Goal: Feedback & Contribution: Submit feedback/report problem

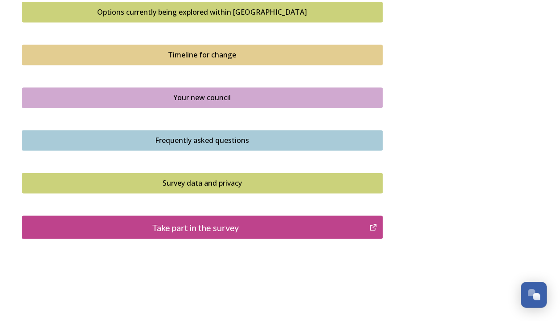
scroll to position [635, 0]
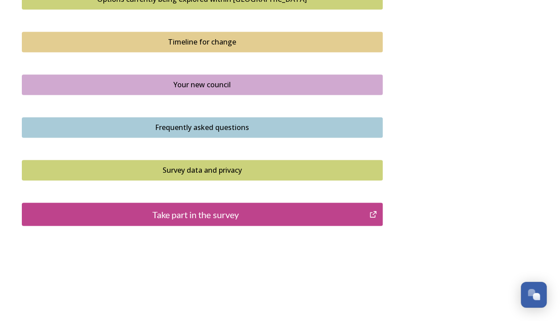
click at [206, 209] on div "Take part in the survey" at bounding box center [196, 214] width 338 height 13
click at [216, 213] on div "Take part in the survey" at bounding box center [196, 214] width 338 height 13
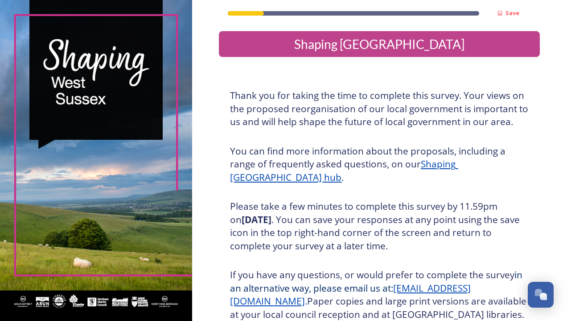
click at [322, 143] on div "Thank you for taking the time to complete this survey. Your views on the propos…" at bounding box center [379, 205] width 312 height 243
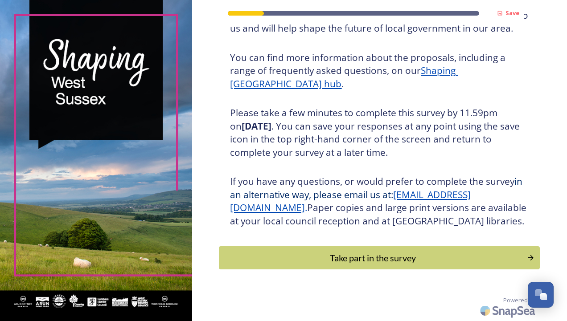
scroll to position [106, 0]
click at [347, 256] on div "Take part in the survey" at bounding box center [373, 257] width 301 height 13
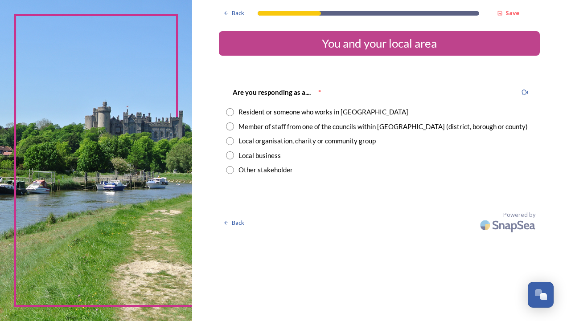
click at [232, 128] on input "radio" at bounding box center [230, 127] width 8 height 8
radio input "true"
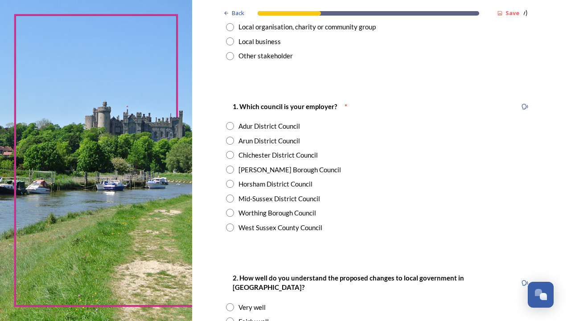
scroll to position [143, 0]
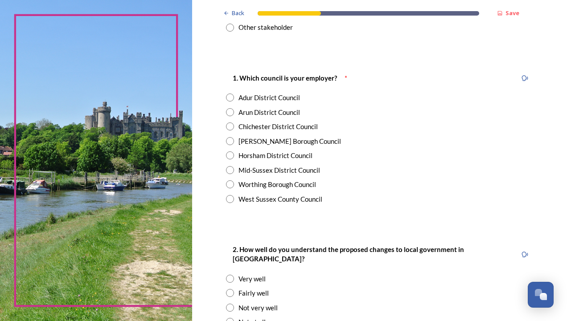
click at [226, 198] on input "radio" at bounding box center [230, 199] width 8 height 8
radio input "true"
click at [206, 286] on div "Back Save You and your local area Are you responding as a.... * Resident or som…" at bounding box center [379, 264] width 375 height 815
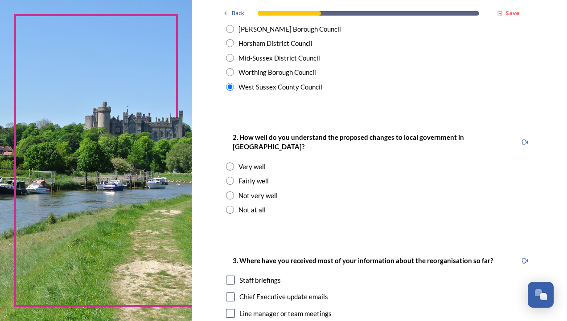
scroll to position [339, 0]
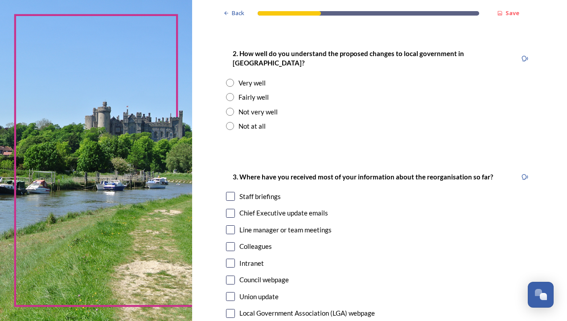
click at [230, 93] on input "radio" at bounding box center [230, 97] width 8 height 8
radio input "true"
click at [226, 209] on input "checkbox" at bounding box center [230, 213] width 9 height 9
checkbox input "true"
click at [228, 226] on input "checkbox" at bounding box center [230, 230] width 9 height 9
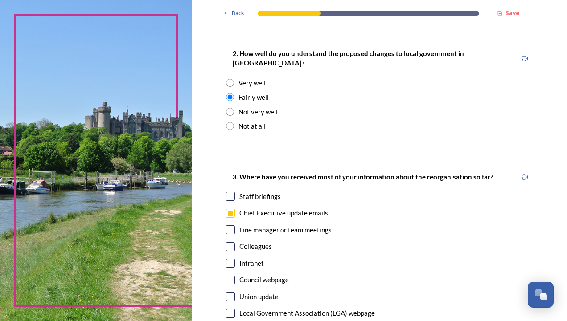
checkbox input "true"
click at [226, 259] on input "checkbox" at bounding box center [230, 263] width 9 height 9
checkbox input "true"
click at [209, 253] on div "Back Save You and your local area Are you responding as a.... * Resident or som…" at bounding box center [379, 68] width 375 height 815
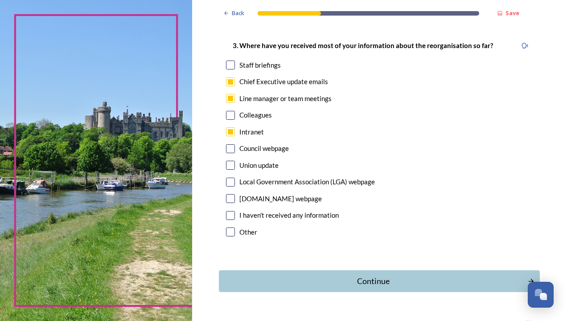
scroll to position [483, 0]
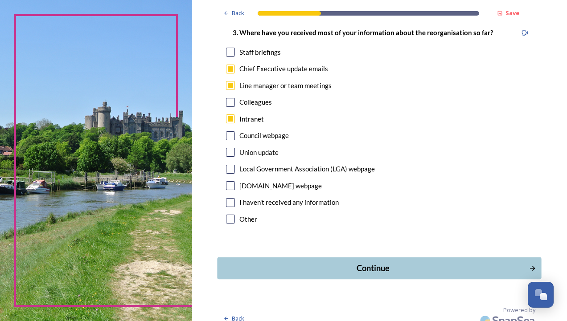
click at [343, 263] on div "Continue" at bounding box center [374, 269] width 302 height 12
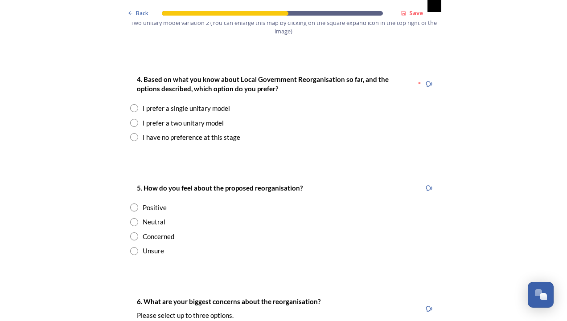
scroll to position [1195, 0]
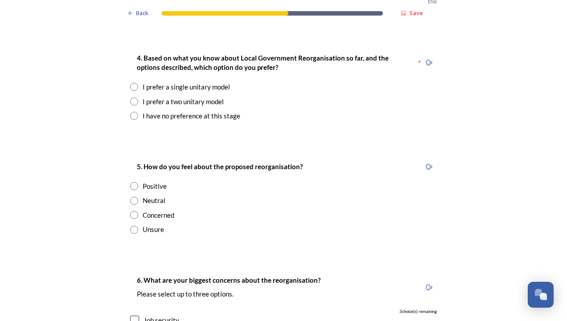
click at [130, 83] on input "radio" at bounding box center [134, 87] width 8 height 8
radio input "true"
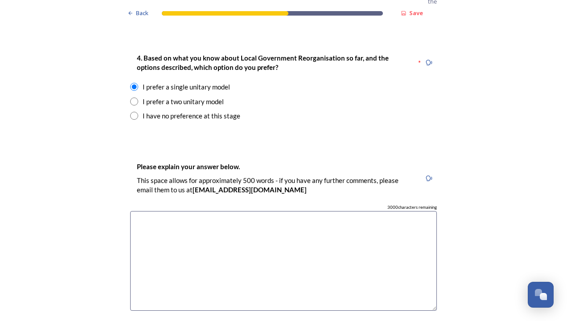
click at [91, 177] on div "Back Save Prioritising future services As explained on our Shaping [GEOGRAPHIC_…" at bounding box center [283, 255] width 567 height 2901
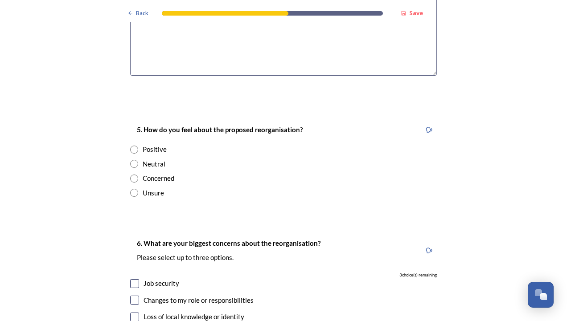
scroll to position [1463, 0]
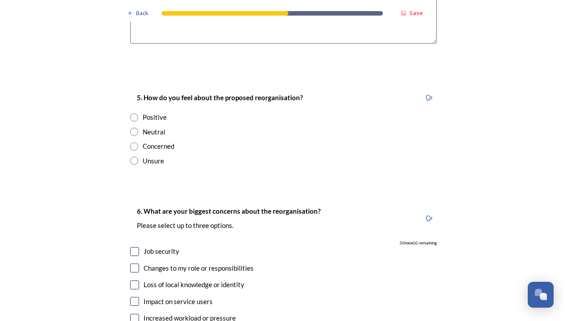
click at [132, 157] on input "radio" at bounding box center [134, 161] width 8 height 8
radio input "true"
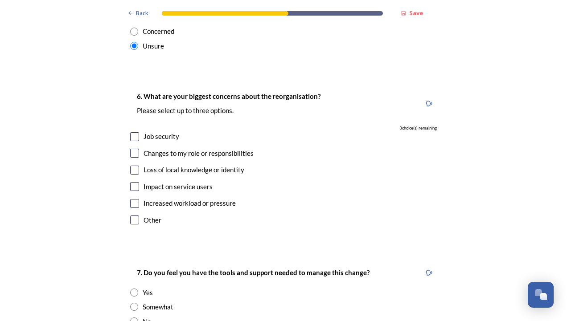
scroll to position [1623, 0]
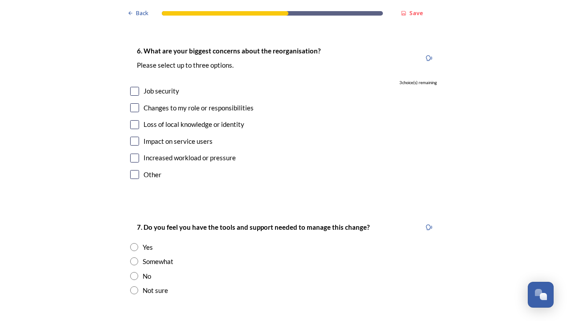
click at [132, 87] on input "checkbox" at bounding box center [134, 91] width 9 height 9
checkbox input "true"
click at [131, 137] on input "checkbox" at bounding box center [134, 141] width 9 height 9
checkbox input "true"
click at [133, 154] on input "checkbox" at bounding box center [134, 158] width 9 height 9
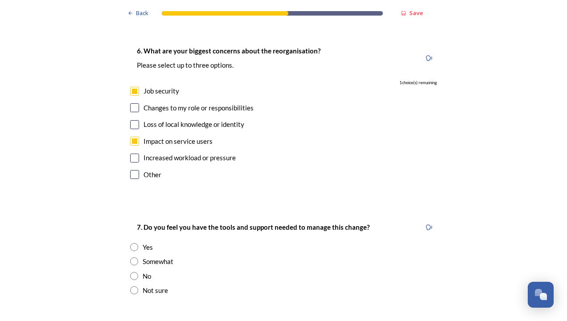
checkbox input "true"
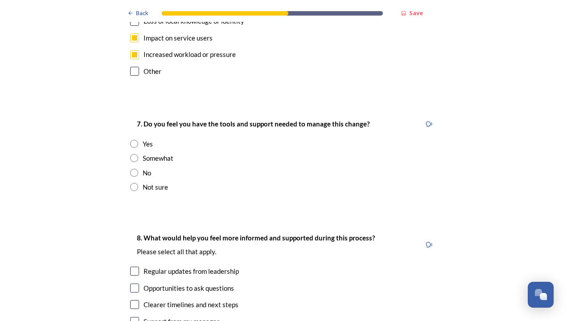
scroll to position [1730, 0]
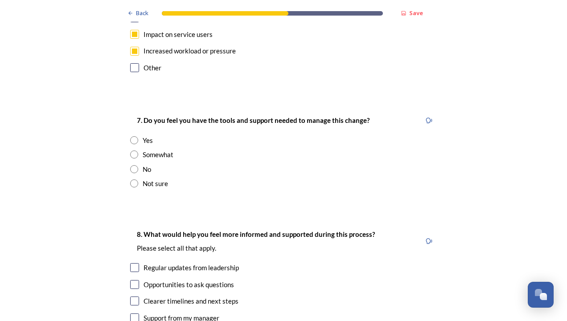
click at [132, 165] on input "radio" at bounding box center [134, 169] width 8 height 8
radio input "true"
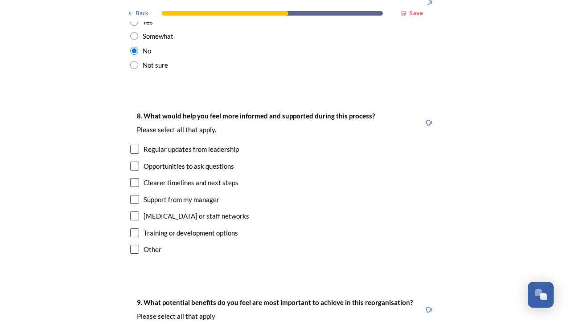
scroll to position [1891, 0]
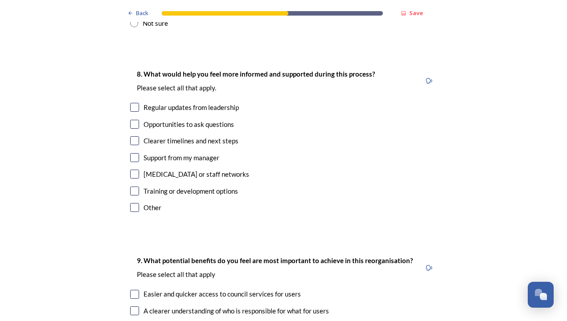
click at [134, 103] on input "checkbox" at bounding box center [134, 107] width 9 height 9
checkbox input "true"
click at [133, 136] on input "checkbox" at bounding box center [134, 140] width 9 height 9
checkbox input "true"
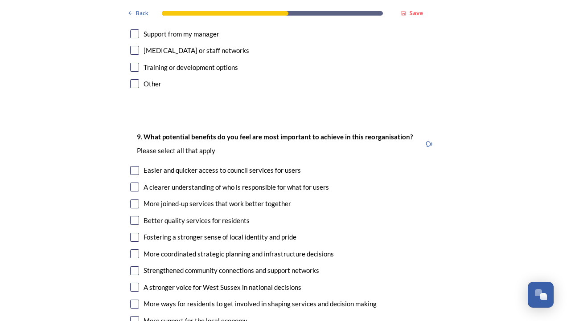
scroll to position [2051, 0]
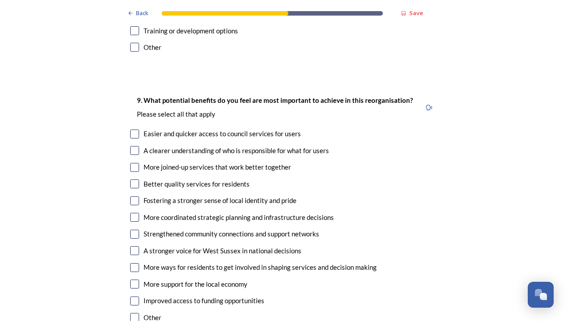
click at [131, 130] on input "checkbox" at bounding box center [134, 134] width 9 height 9
checkbox input "true"
click at [132, 146] on input "checkbox" at bounding box center [134, 150] width 9 height 9
checkbox input "true"
click at [131, 163] on input "checkbox" at bounding box center [134, 167] width 9 height 9
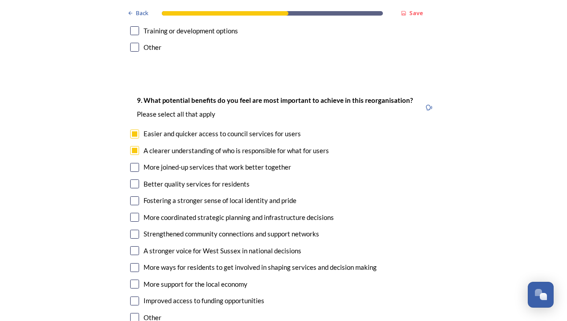
checkbox input "true"
click at [132, 180] on input "checkbox" at bounding box center [134, 184] width 9 height 9
checkbox input "true"
click at [131, 247] on input "checkbox" at bounding box center [134, 251] width 9 height 9
checkbox input "true"
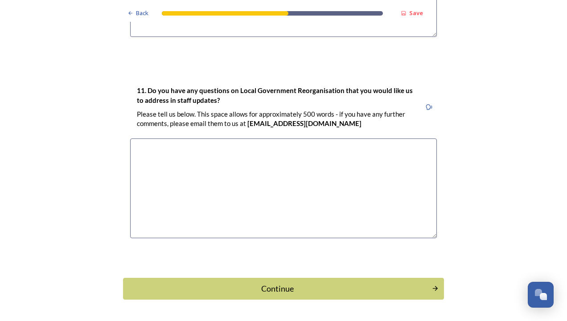
scroll to position [2551, 0]
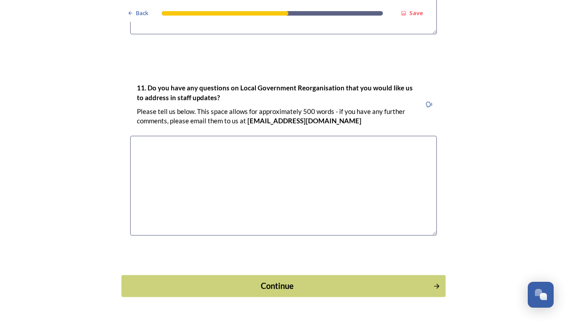
click at [216, 280] on div "Continue" at bounding box center [278, 286] width 302 height 12
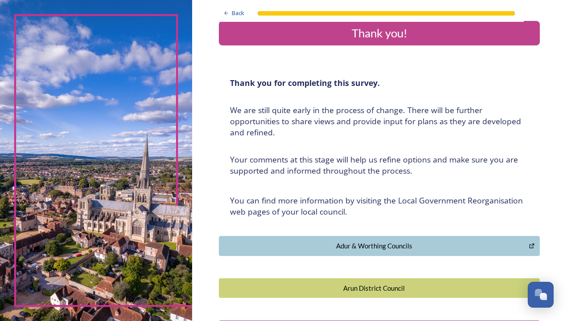
scroll to position [0, 0]
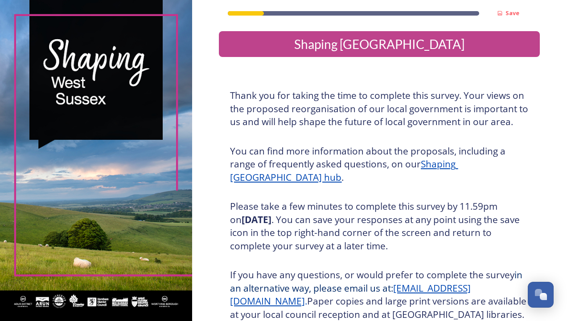
click at [334, 148] on h3 "You can find more information about the proposals, including a range of frequen…" at bounding box center [379, 165] width 299 height 40
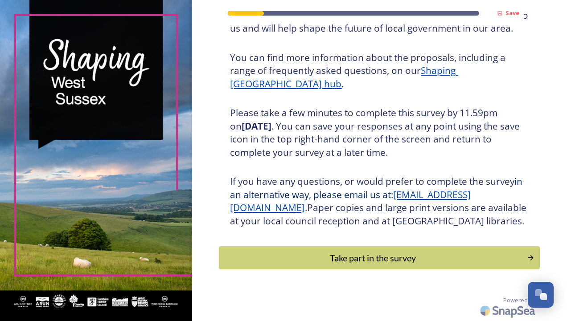
scroll to position [106, 0]
click at [375, 258] on div "Take part in the survey" at bounding box center [373, 257] width 301 height 13
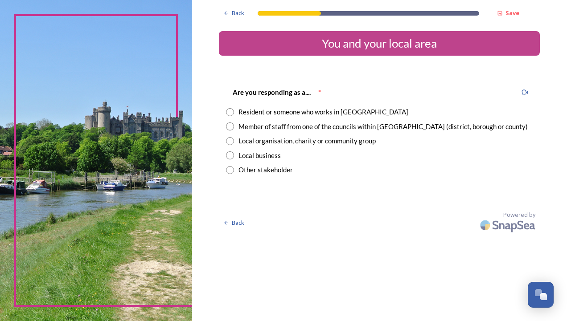
click at [230, 112] on input "radio" at bounding box center [230, 112] width 8 height 8
radio input "true"
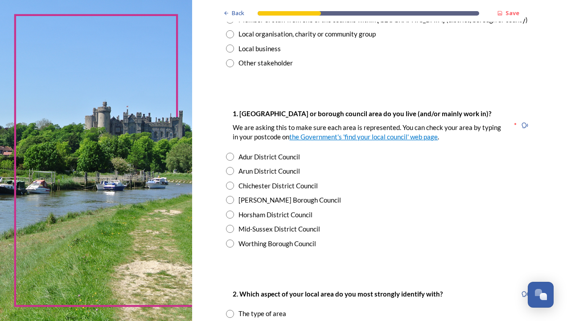
scroll to position [161, 0]
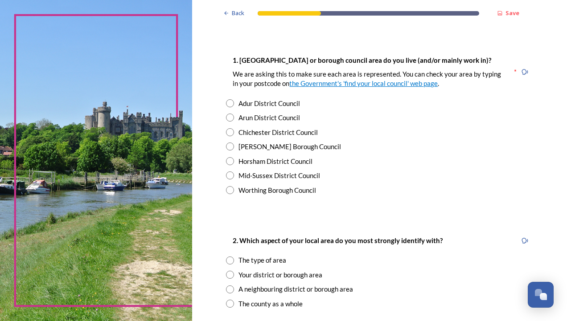
click at [228, 120] on input "radio" at bounding box center [230, 118] width 8 height 8
radio input "true"
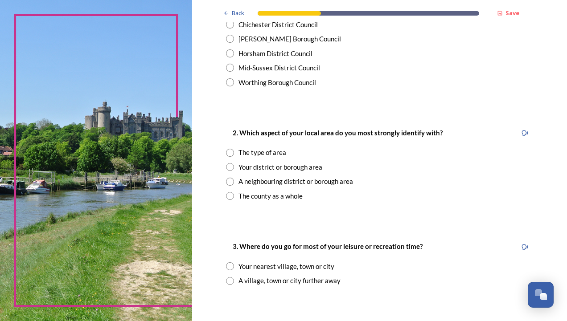
scroll to position [303, 0]
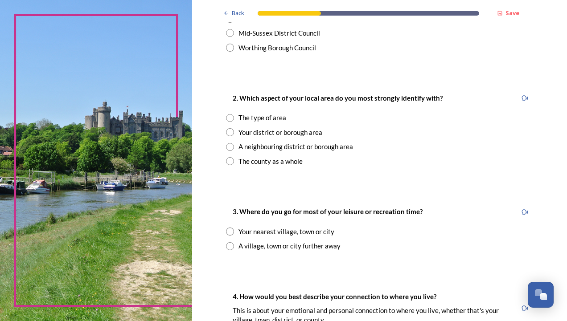
click at [226, 132] on input "radio" at bounding box center [230, 132] width 8 height 8
radio input "true"
click at [210, 189] on div "Back Save You and your local area Are you responding as a.... * Resident or som…" at bounding box center [379, 222] width 375 height 1050
click at [228, 231] on input "radio" at bounding box center [230, 232] width 8 height 8
radio input "true"
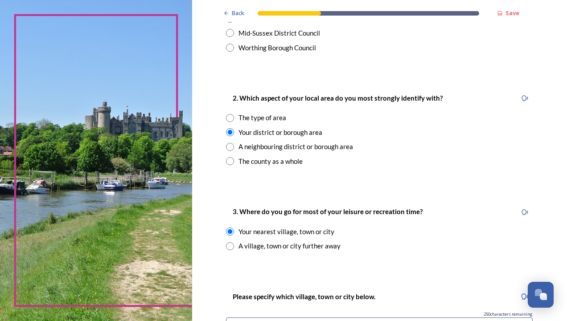
click at [211, 216] on div "Back Save You and your local area Are you responding as a.... * Resident or som…" at bounding box center [379, 268] width 375 height 1143
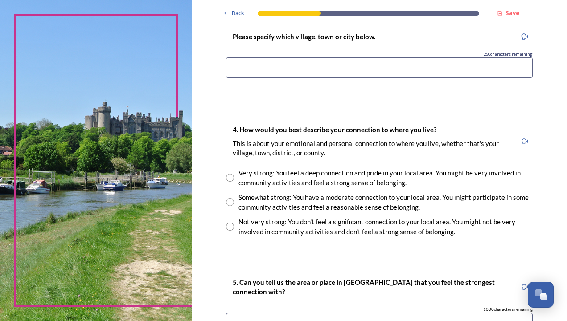
scroll to position [589, 0]
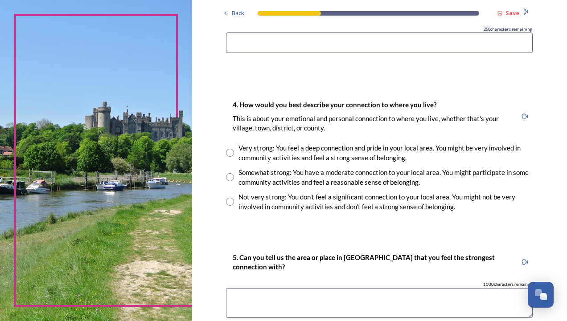
click at [226, 176] on input "radio" at bounding box center [230, 177] width 8 height 8
radio input "true"
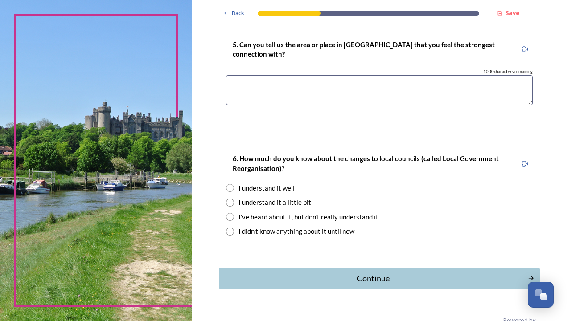
scroll to position [803, 0]
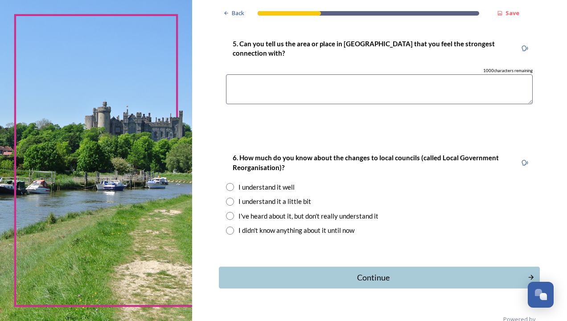
click at [227, 201] on input "radio" at bounding box center [230, 202] width 8 height 8
radio input "true"
click at [302, 276] on div "Continue" at bounding box center [374, 278] width 302 height 12
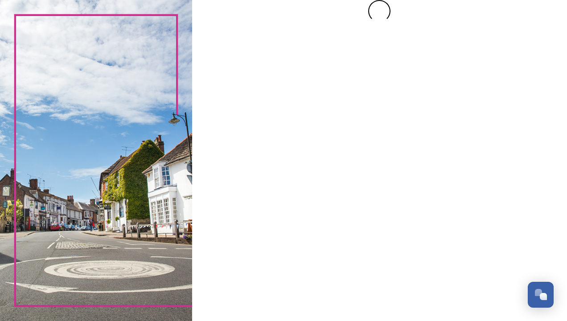
scroll to position [0, 0]
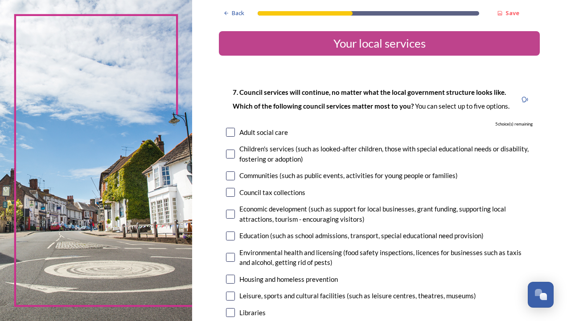
click at [227, 134] on input "checkbox" at bounding box center [230, 132] width 9 height 9
checkbox input "true"
click at [227, 152] on input "checkbox" at bounding box center [230, 154] width 9 height 9
checkbox input "true"
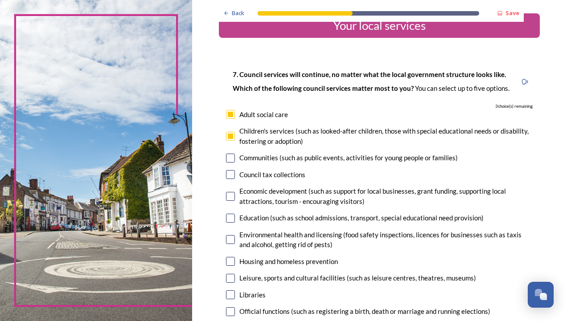
scroll to position [71, 0]
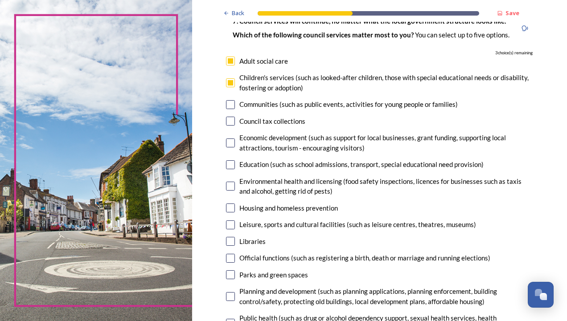
click at [226, 166] on input "checkbox" at bounding box center [230, 165] width 9 height 9
checkbox input "true"
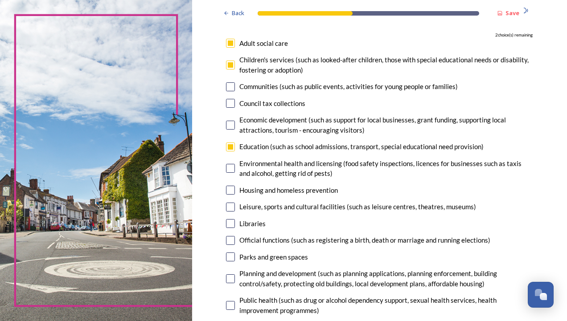
scroll to position [107, 0]
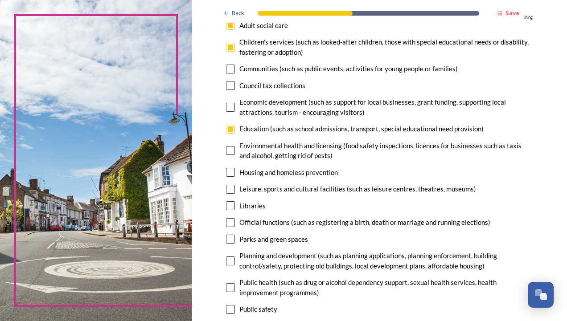
click at [231, 206] on input "checkbox" at bounding box center [230, 206] width 9 height 9
checkbox input "true"
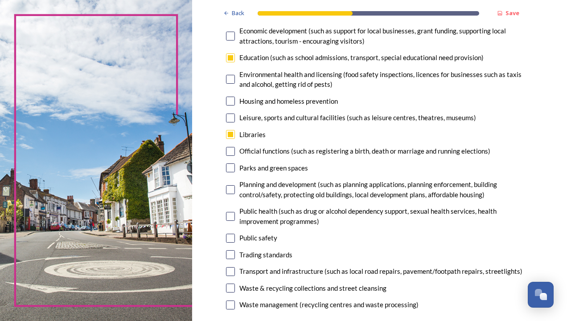
scroll to position [196, 0]
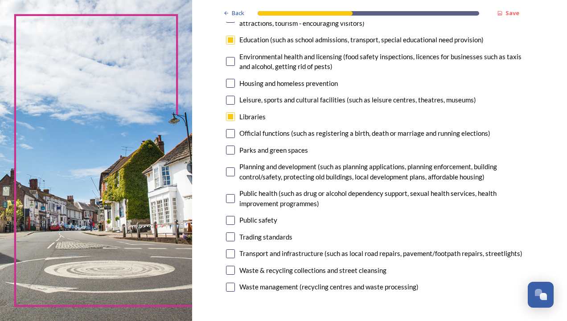
click at [226, 255] on input "checkbox" at bounding box center [230, 254] width 9 height 9
checkbox input "true"
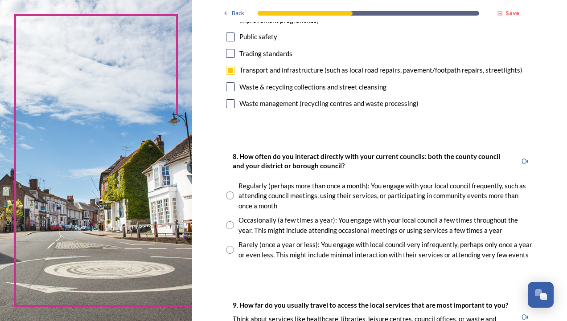
scroll to position [410, 0]
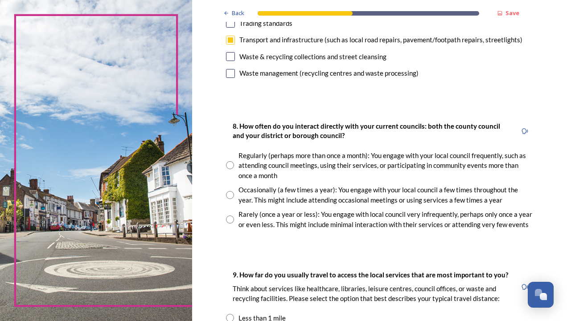
click at [227, 218] on input "radio" at bounding box center [230, 220] width 8 height 8
radio input "true"
click at [210, 230] on div "Back Save Your local services 7. Council services will continue, no matter what…" at bounding box center [379, 154] width 375 height 1129
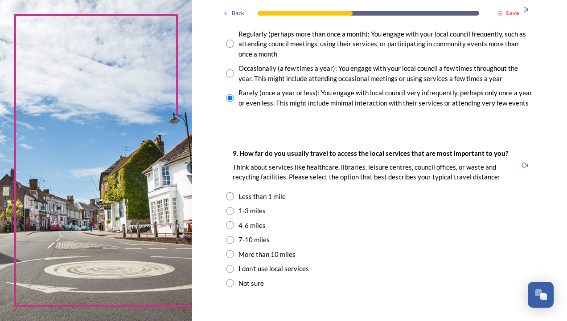
scroll to position [553, 0]
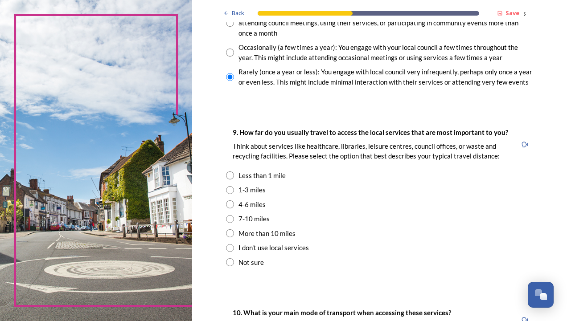
click at [228, 191] on input "radio" at bounding box center [230, 190] width 8 height 8
radio input "true"
click at [210, 226] on div "Back Save Your local services 7. Council services will continue, no matter what…" at bounding box center [379, 11] width 375 height 1129
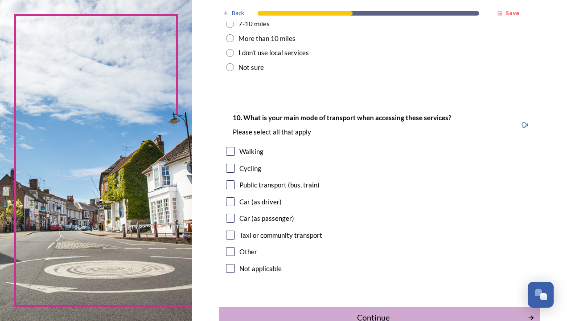
scroll to position [749, 0]
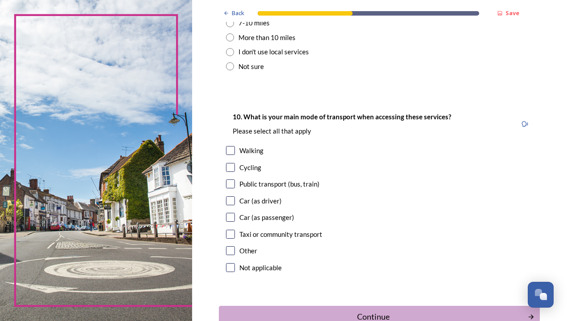
click at [227, 152] on input "checkbox" at bounding box center [230, 150] width 9 height 9
checkbox input "true"
click at [227, 185] on input "checkbox" at bounding box center [230, 184] width 9 height 9
checkbox input "true"
click at [228, 216] on input "checkbox" at bounding box center [230, 217] width 9 height 9
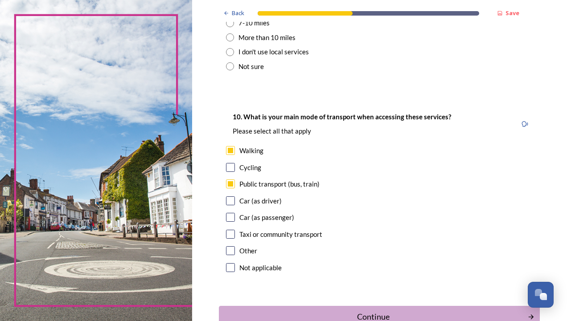
checkbox input "true"
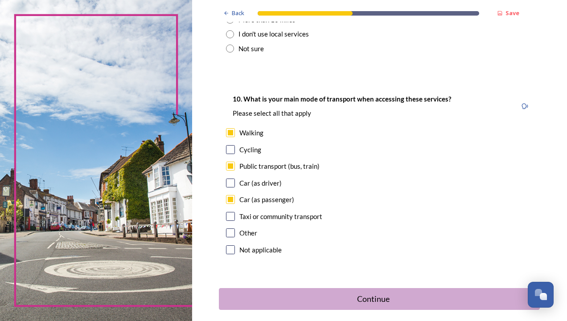
scroll to position [807, 0]
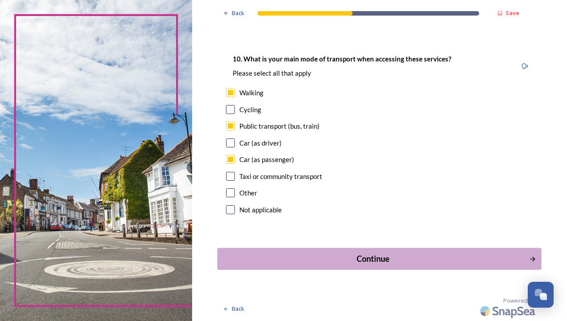
click at [306, 254] on div "Continue" at bounding box center [374, 259] width 302 height 12
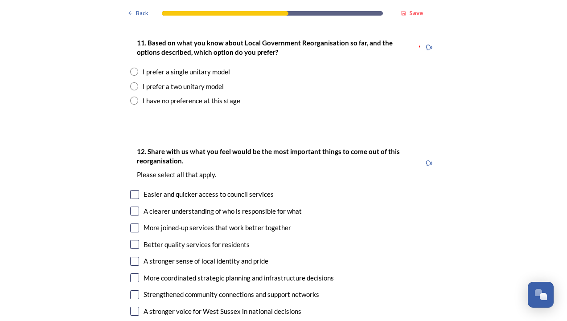
scroll to position [1213, 0]
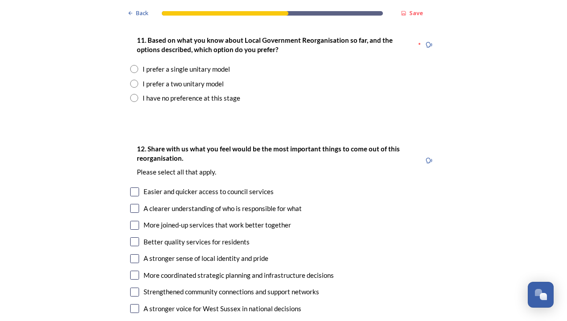
click at [134, 65] on input "radio" at bounding box center [134, 69] width 8 height 8
radio input "true"
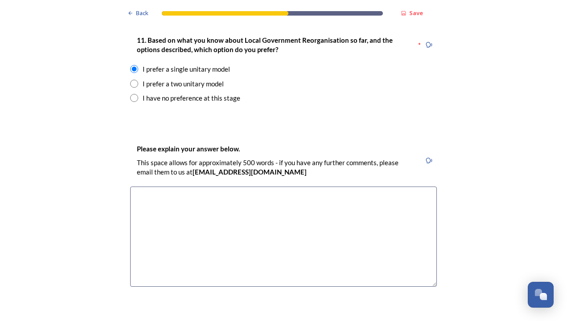
click at [104, 175] on div "Back Save Prioritising future services As explained on our Shaping West Sussex …" at bounding box center [283, 275] width 567 height 2976
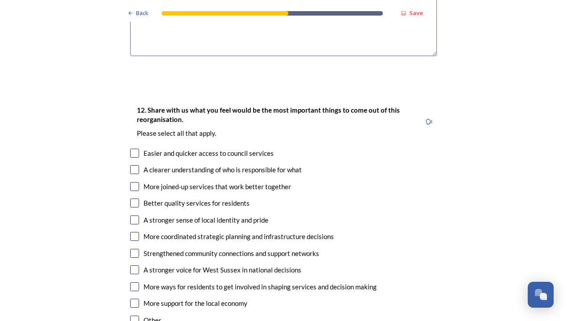
scroll to position [1445, 0]
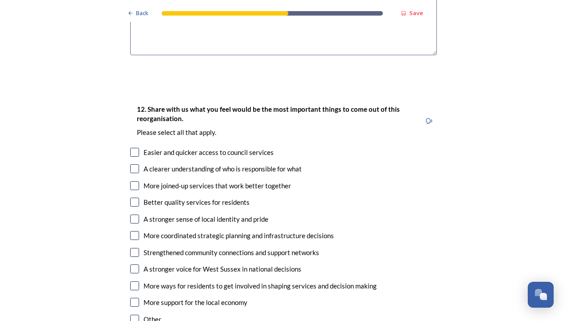
click at [130, 148] on input "checkbox" at bounding box center [134, 152] width 9 height 9
checkbox input "true"
click at [131, 181] on input "checkbox" at bounding box center [134, 185] width 9 height 9
checkbox input "true"
click at [132, 198] on input "checkbox" at bounding box center [134, 202] width 9 height 9
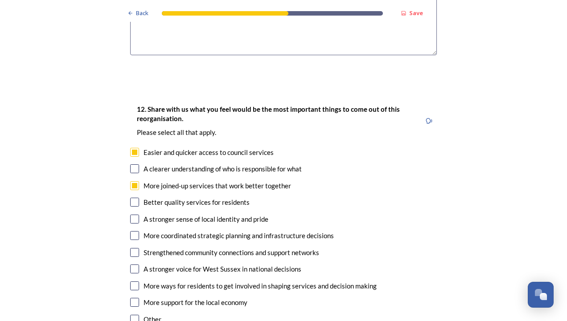
checkbox input "true"
click at [131, 282] on input "checkbox" at bounding box center [134, 286] width 9 height 9
checkbox input "true"
click at [106, 262] on div "Back Save Prioritising future services As explained on our Shaping West Sussex …" at bounding box center [283, 43] width 567 height 2976
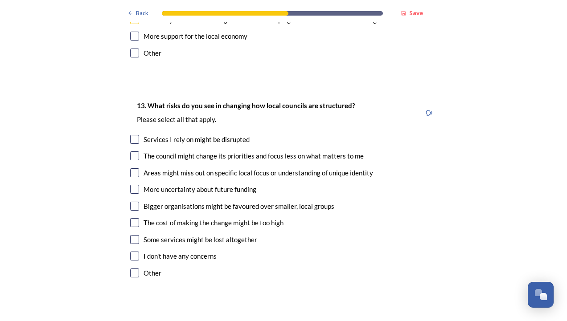
scroll to position [1712, 0]
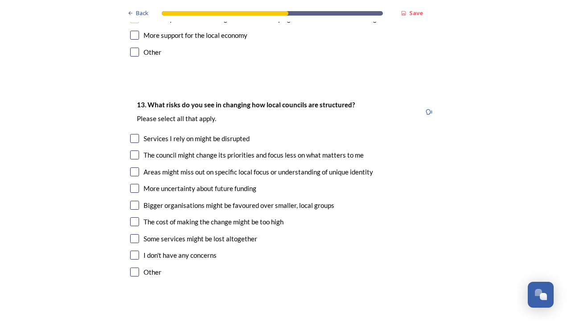
click at [130, 184] on input "checkbox" at bounding box center [134, 188] width 9 height 9
checkbox input "true"
click at [132, 218] on input "checkbox" at bounding box center [134, 222] width 9 height 9
checkbox input "true"
click at [131, 235] on input "checkbox" at bounding box center [134, 239] width 9 height 9
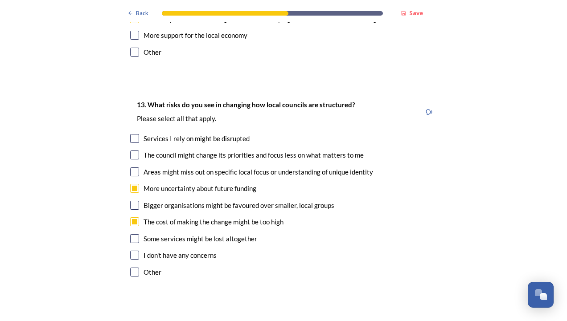
checkbox input "true"
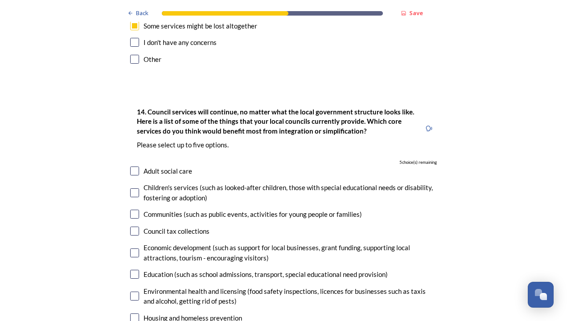
scroll to position [1926, 0]
click at [132, 166] on input "checkbox" at bounding box center [134, 170] width 9 height 9
checkbox input "true"
click at [132, 188] on input "checkbox" at bounding box center [134, 192] width 9 height 9
checkbox input "true"
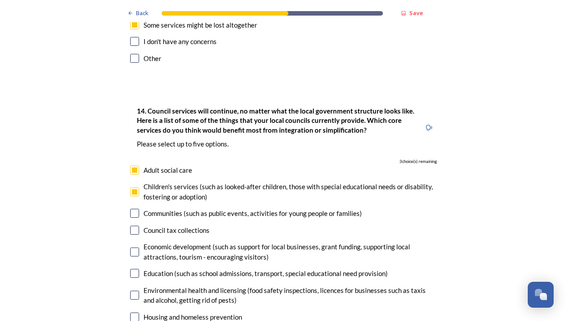
click at [132, 269] on input "checkbox" at bounding box center [134, 273] width 9 height 9
checkbox input "true"
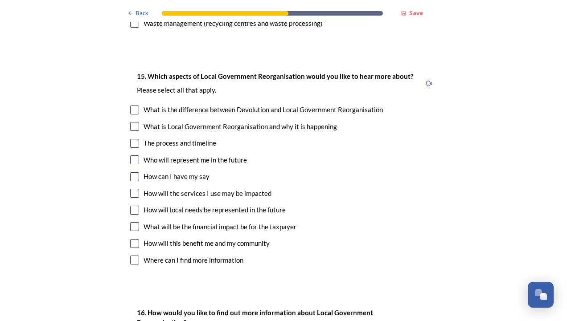
scroll to position [2426, 0]
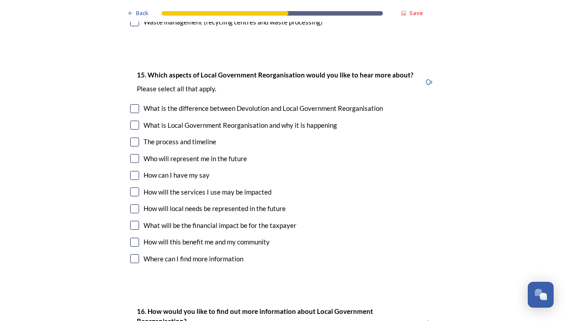
click at [131, 138] on input "checkbox" at bounding box center [134, 142] width 9 height 9
checkbox input "true"
click at [133, 154] on input "checkbox" at bounding box center [134, 158] width 9 height 9
checkbox input "true"
click at [132, 171] on input "checkbox" at bounding box center [134, 175] width 9 height 9
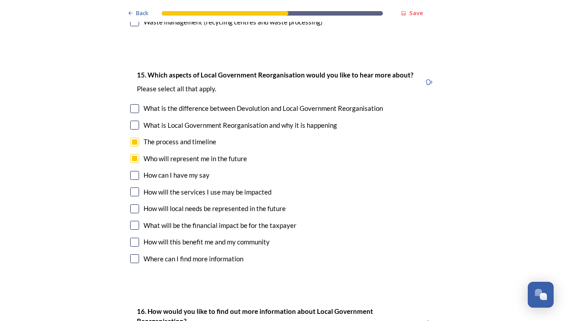
checkbox input "true"
click at [132, 205] on input "checkbox" at bounding box center [134, 209] width 9 height 9
checkbox input "true"
click at [131, 221] on input "checkbox" at bounding box center [134, 225] width 9 height 9
checkbox input "true"
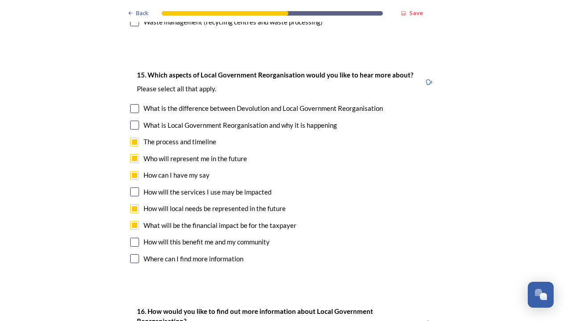
click at [132, 238] on input "checkbox" at bounding box center [134, 242] width 9 height 9
checkbox input "true"
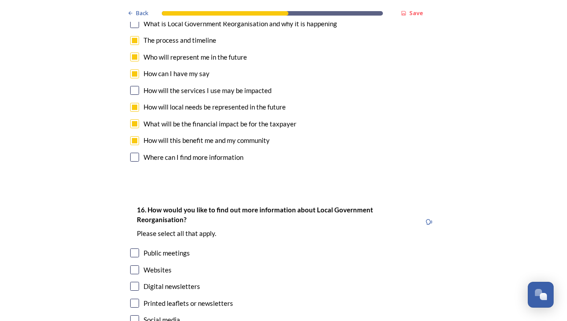
scroll to position [2586, 0]
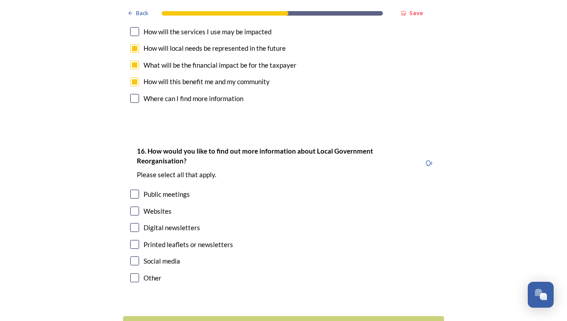
click at [131, 207] on input "checkbox" at bounding box center [134, 211] width 9 height 9
checkbox input "true"
click at [132, 223] on input "checkbox" at bounding box center [134, 227] width 9 height 9
checkbox input "true"
click at [135, 257] on input "checkbox" at bounding box center [134, 261] width 9 height 9
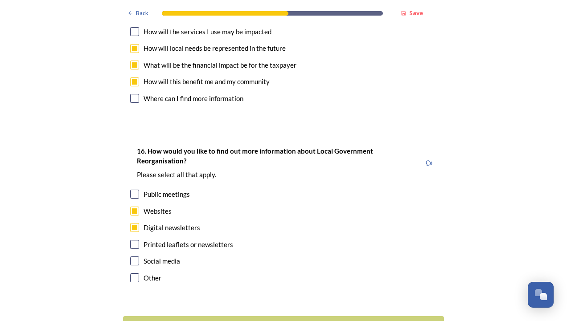
checkbox input "true"
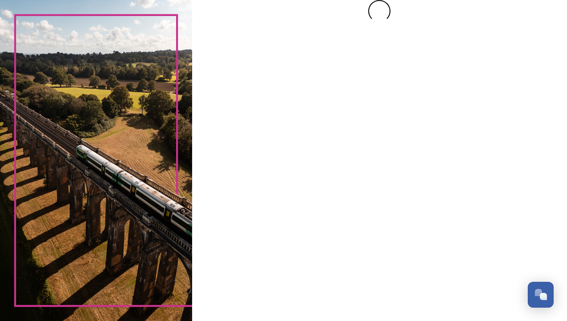
scroll to position [0, 0]
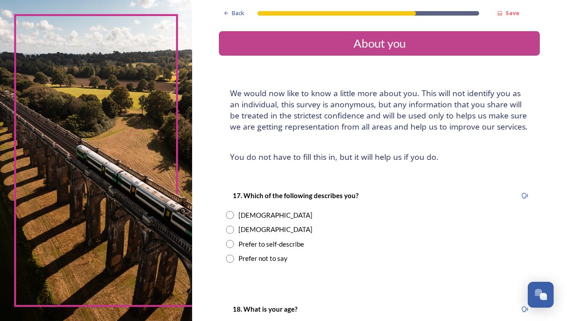
click at [227, 216] on input "radio" at bounding box center [230, 215] width 8 height 8
radio input "true"
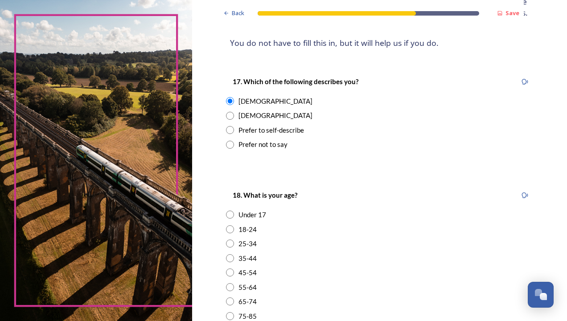
scroll to position [196, 0]
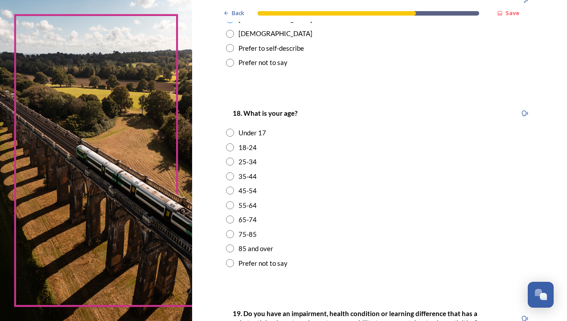
click at [227, 174] on input "radio" at bounding box center [230, 177] width 8 height 8
radio input "true"
click at [210, 240] on div "Back Save About you We would now like to know a little more about you. This wil…" at bounding box center [379, 189] width 375 height 771
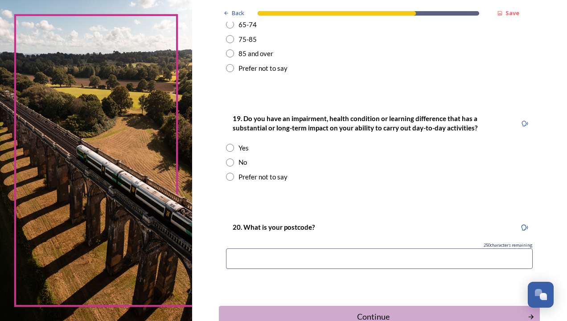
scroll to position [392, 0]
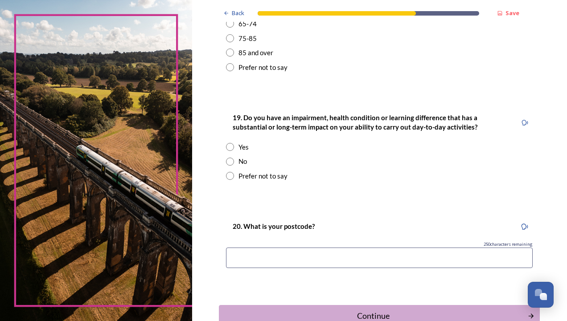
click at [226, 161] on input "radio" at bounding box center [230, 162] width 8 height 8
radio input "true"
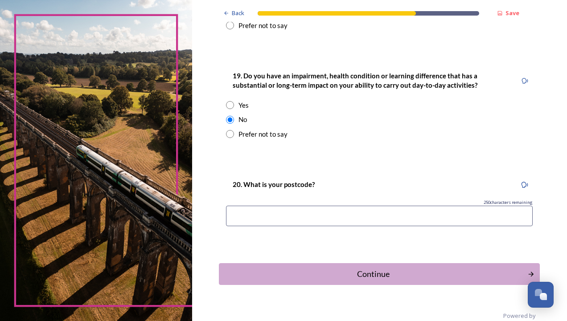
scroll to position [449, 0]
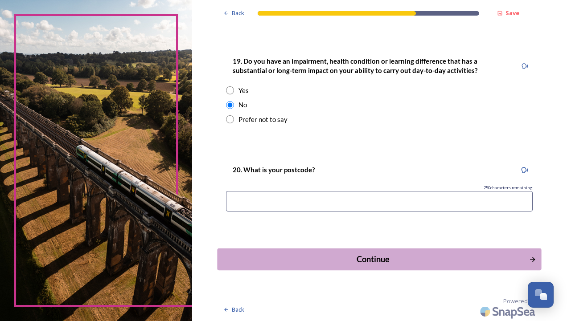
click at [322, 258] on div "Continue" at bounding box center [374, 260] width 302 height 12
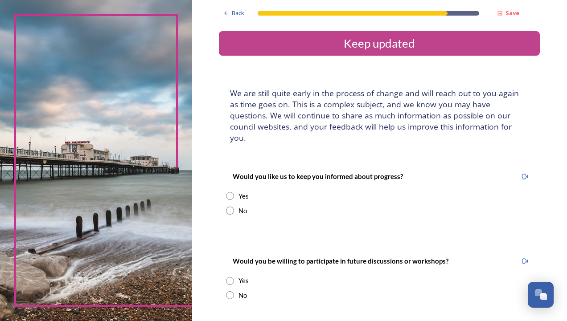
click at [226, 207] on input "radio" at bounding box center [230, 211] width 8 height 8
radio input "true"
click at [227, 192] on input "radio" at bounding box center [230, 196] width 8 height 8
radio input "true"
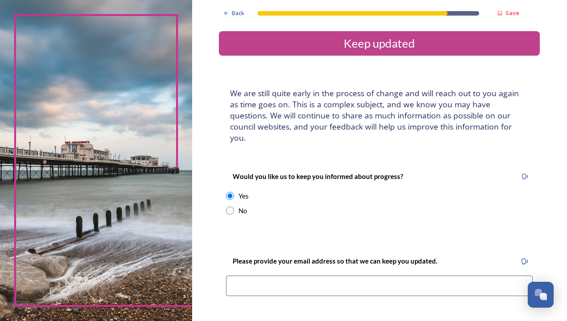
click at [229, 207] on input "radio" at bounding box center [230, 211] width 8 height 8
radio input "true"
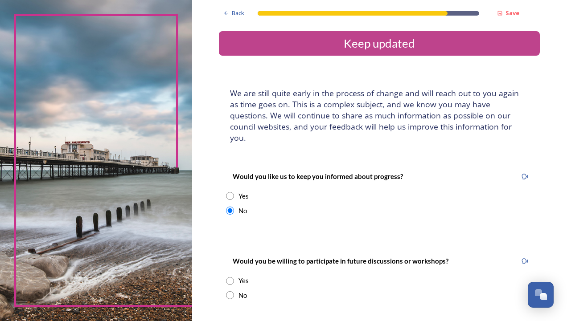
click at [226, 292] on input "radio" at bounding box center [230, 296] width 8 height 8
radio input "true"
click at [213, 289] on div "Back Save Keep updated We are still quite early in the process of change and wi…" at bounding box center [379, 202] width 375 height 405
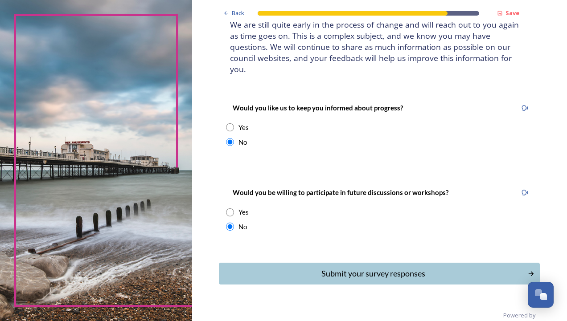
scroll to position [72, 0]
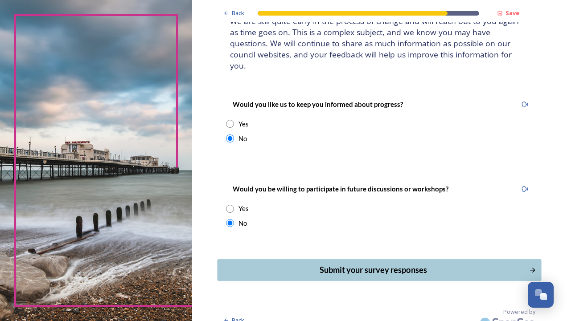
click at [350, 264] on div "Submit your survey responses" at bounding box center [374, 270] width 302 height 12
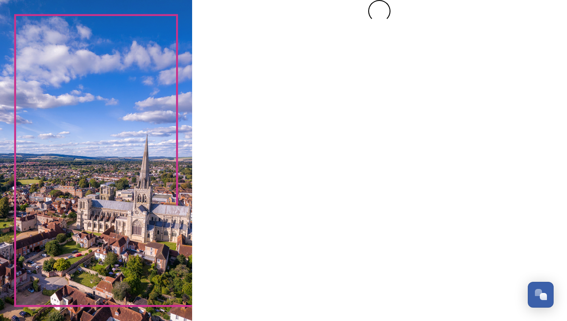
scroll to position [0, 0]
